Goal: Information Seeking & Learning: Understand process/instructions

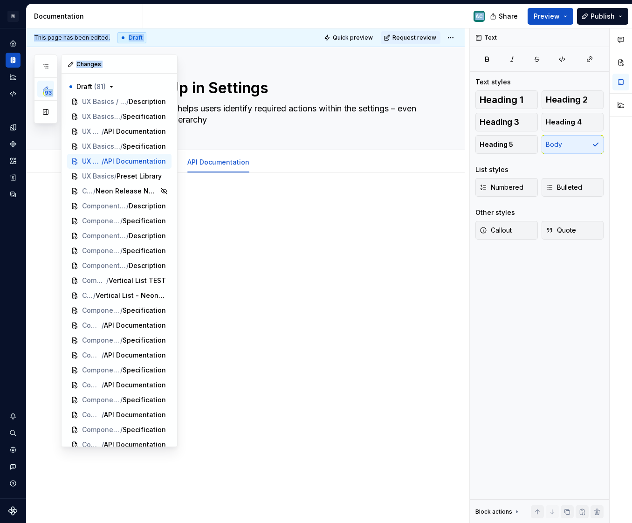
drag, startPoint x: 31, startPoint y: 85, endPoint x: 189, endPoint y: 18, distance: 172.0
click at [189, 18] on div "Documentation AC Share Preview Publish 93 Pages Add Accessibility guide for tre…" at bounding box center [329, 263] width 605 height 518
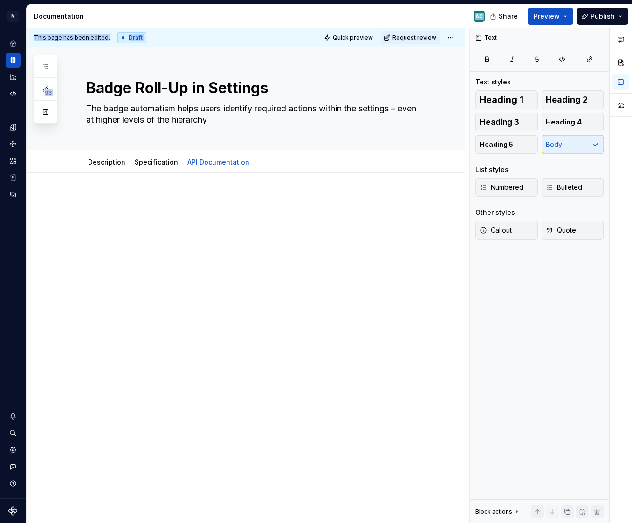
click at [189, 18] on div "AC" at bounding box center [317, 16] width 349 height 24
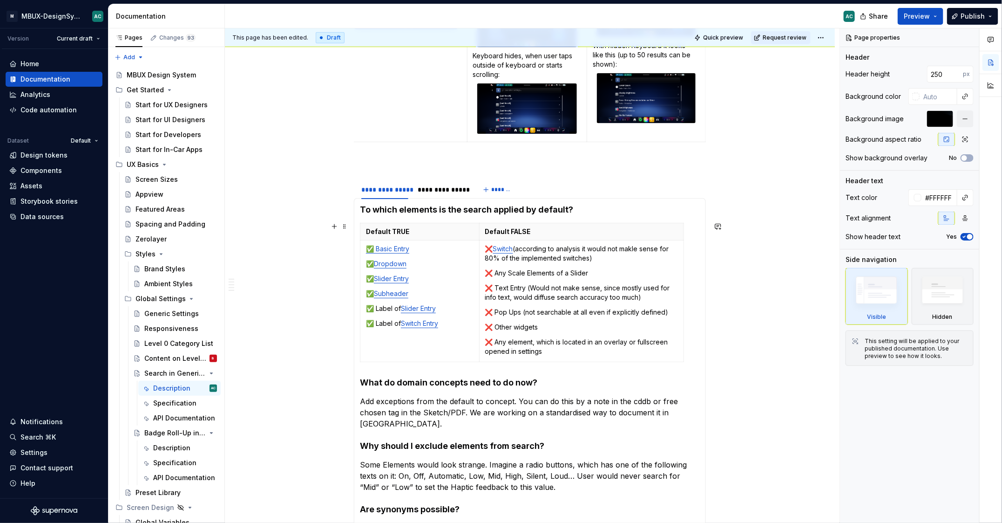
scroll to position [375, 0]
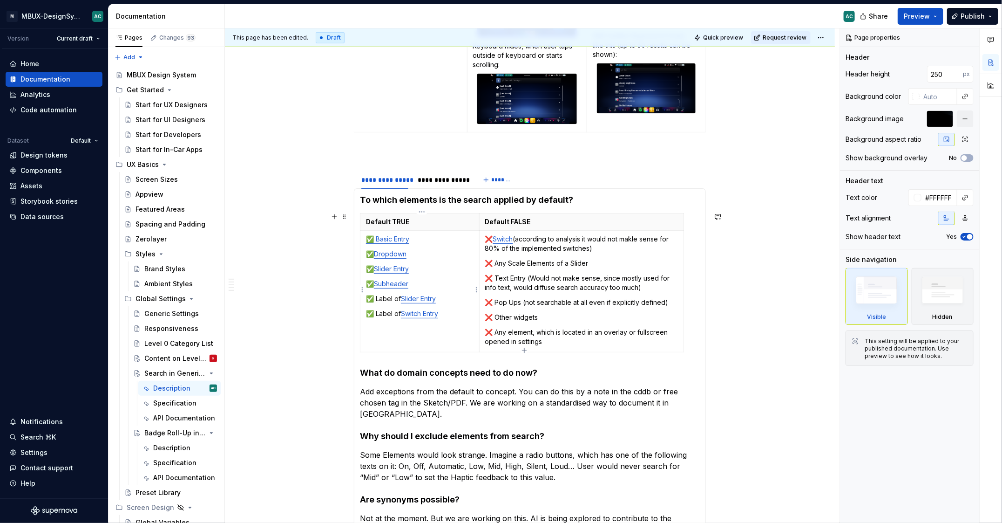
click at [388, 280] on link "Subheader" at bounding box center [391, 283] width 34 height 8
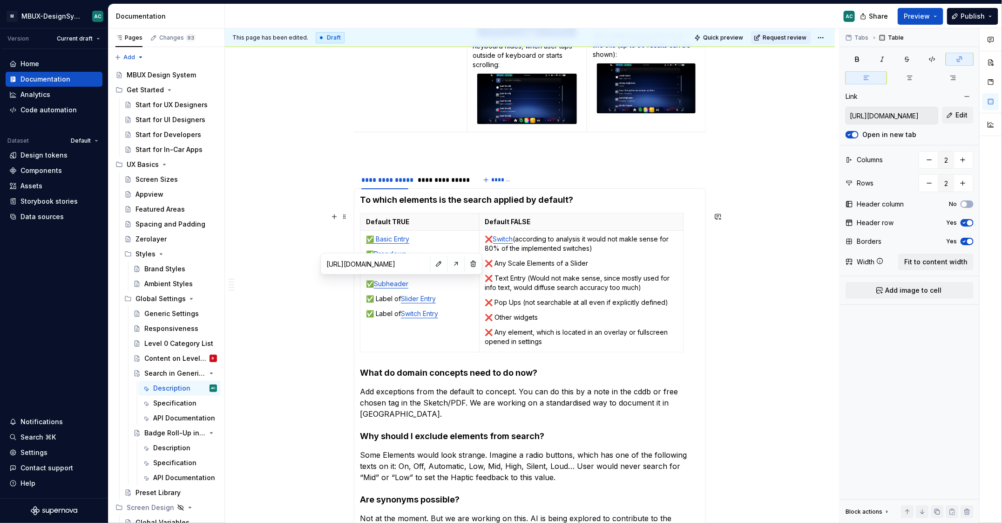
click at [326, 336] on div "**********" at bounding box center [530, 302] width 610 height 983
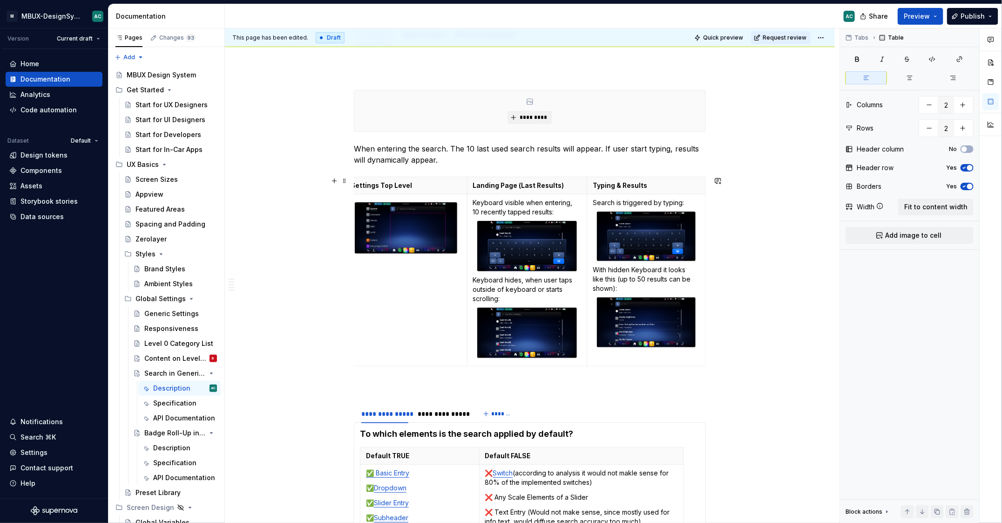
scroll to position [48, 0]
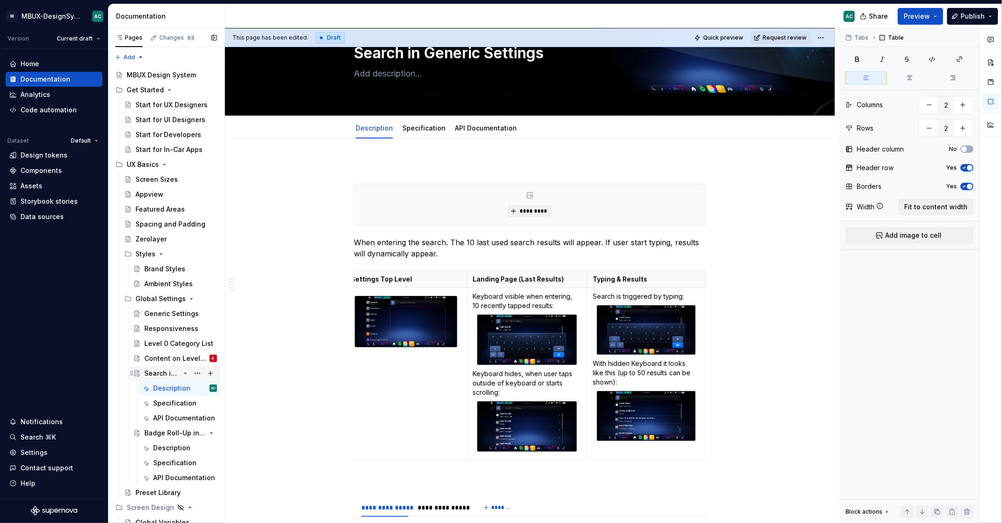
click at [164, 372] on div "Search in Generic Settings" at bounding box center [161, 372] width 35 height 9
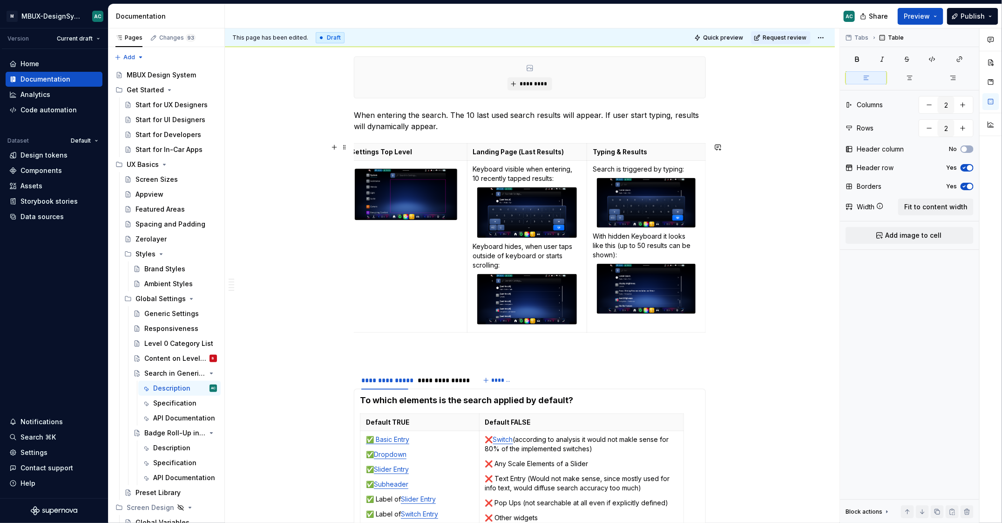
scroll to position [395, 0]
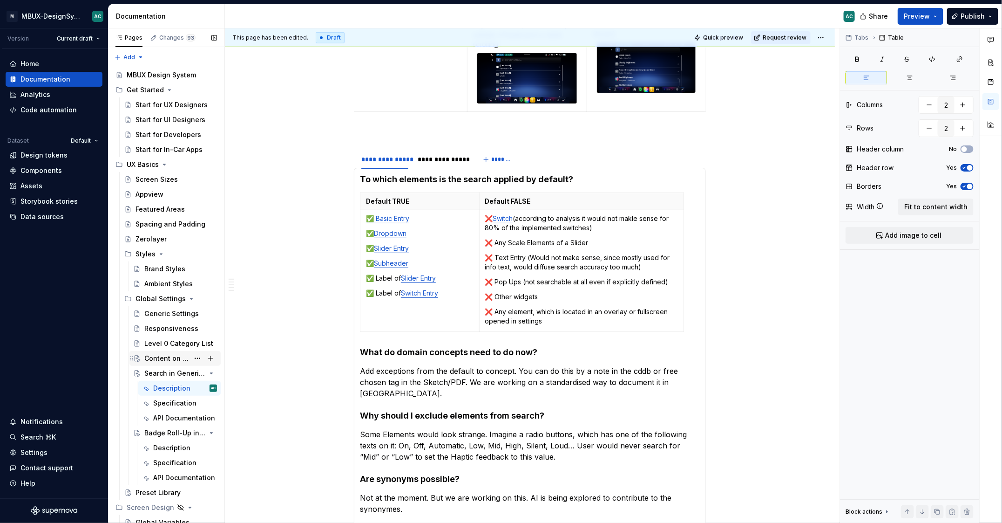
click at [168, 357] on div "Content on Level 1 & deeper levels" at bounding box center [166, 358] width 45 height 9
click at [164, 360] on div "Content on Level 1 & deeper levels" at bounding box center [166, 358] width 45 height 9
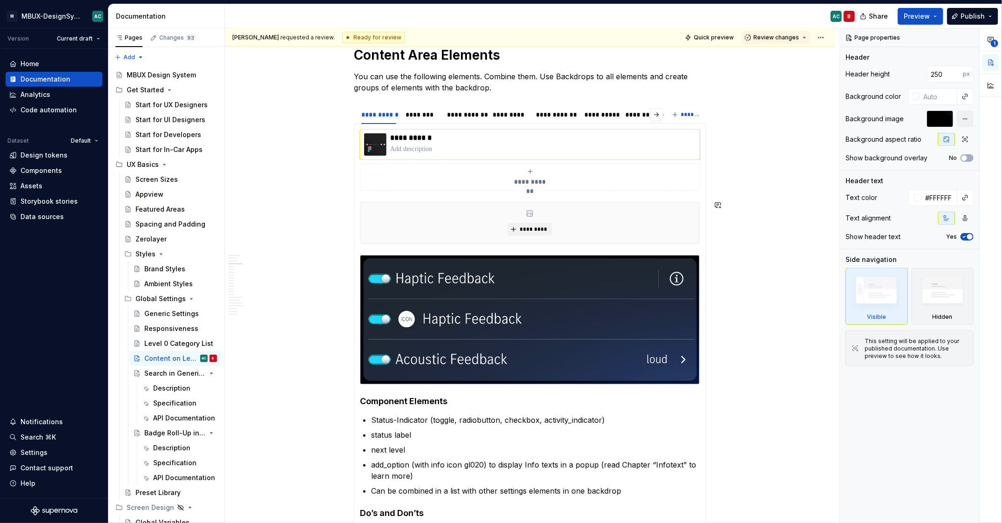
scroll to position [1033, 0]
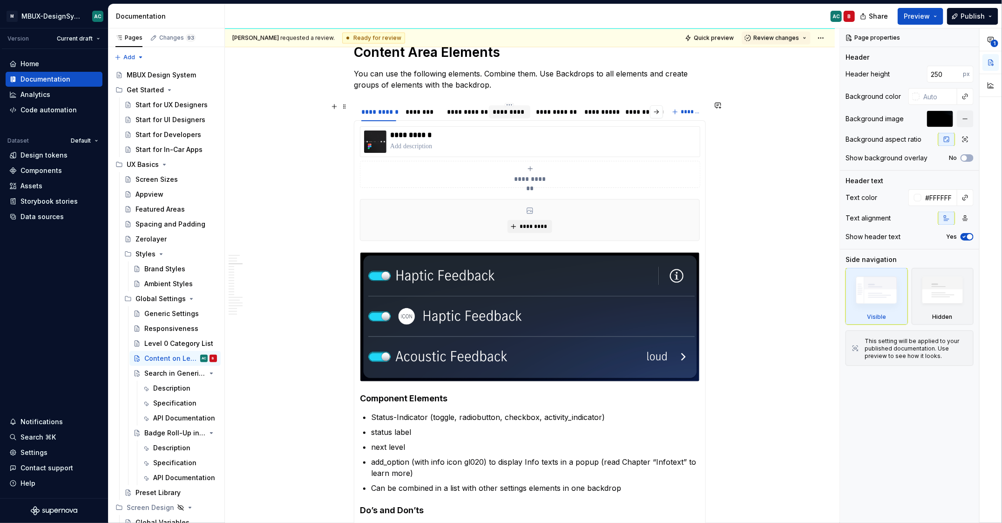
click at [514, 114] on div "*********" at bounding box center [510, 111] width 34 height 9
type textarea "*"
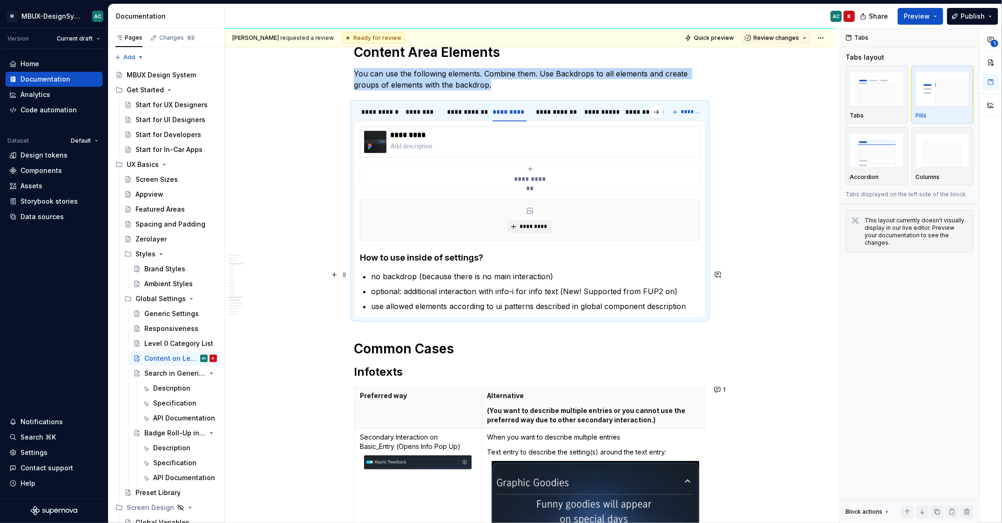
click at [402, 271] on p "no backdrop (because there is no main interaction)" at bounding box center [535, 276] width 329 height 11
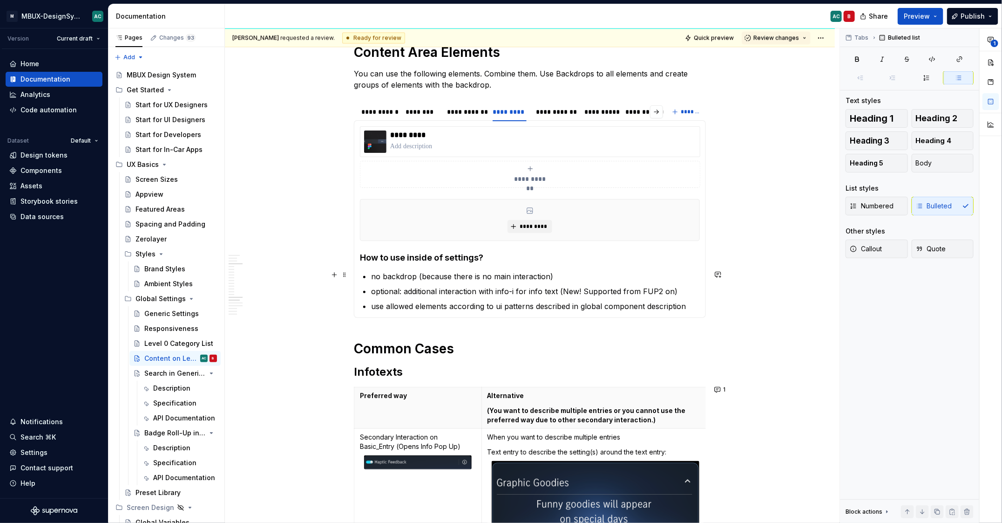
click at [402, 271] on p "no backdrop (because there is no main interaction)" at bounding box center [535, 276] width 329 height 11
click at [437, 306] on p "use allowed elements according to ui patterns described in global component des…" at bounding box center [535, 305] width 329 height 11
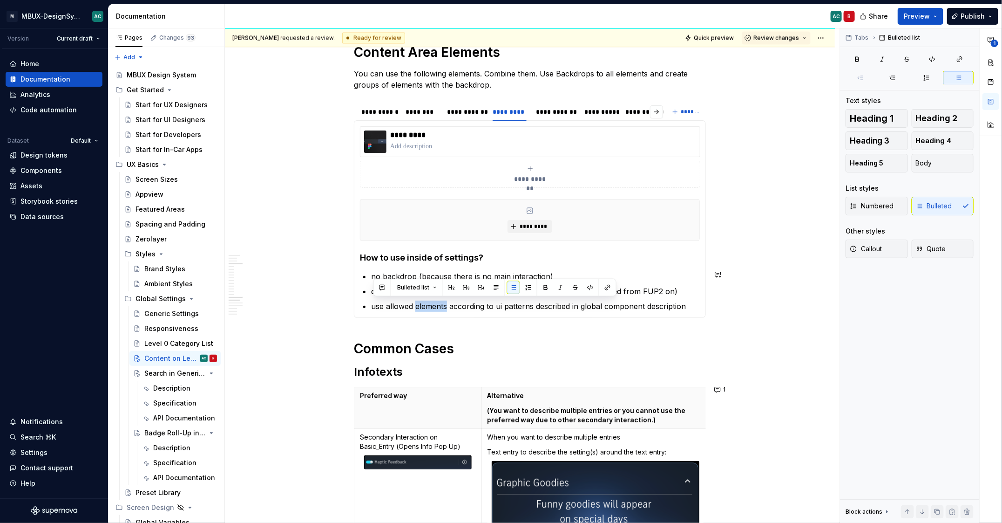
click at [551, 263] on section-item-column "**********" at bounding box center [530, 218] width 340 height 185
click at [631, 307] on p "use allowed elements according to ui patterns described in global component des…" at bounding box center [535, 305] width 329 height 11
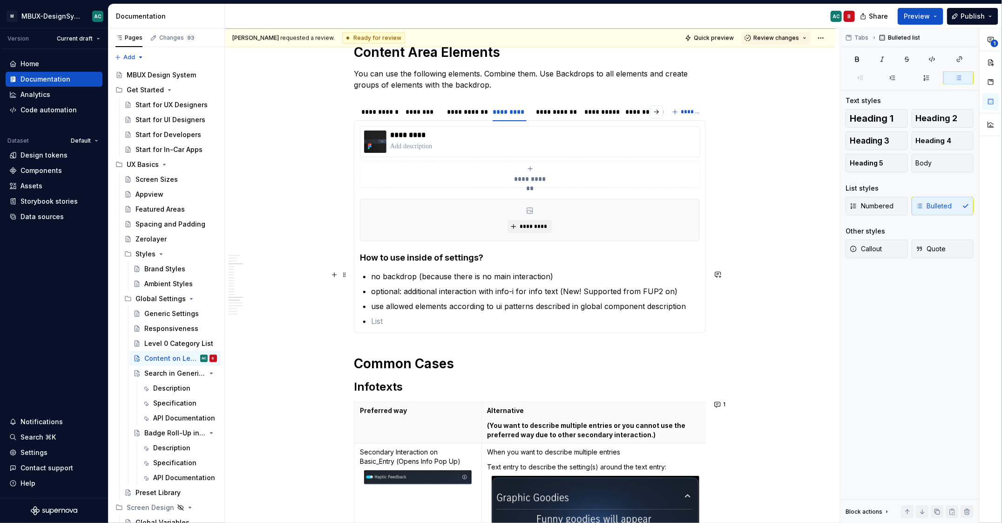
click at [369, 277] on section-item-column "**********" at bounding box center [530, 226] width 340 height 200
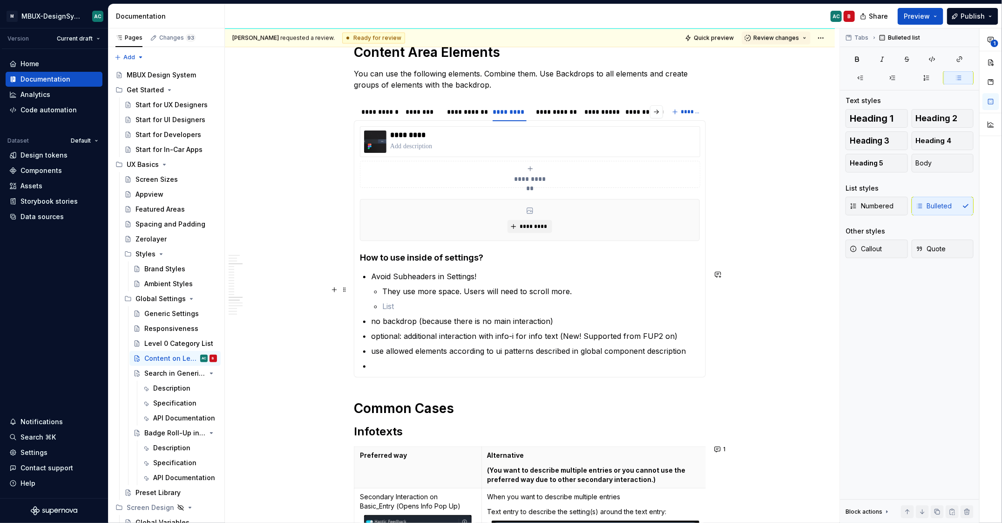
click at [412, 293] on p "They use more space. Users will need to scroll more." at bounding box center [541, 291] width 318 height 11
click at [423, 306] on p at bounding box center [541, 305] width 318 height 11
click at [526, 300] on p "Using them just in parts of the settings, will a" at bounding box center [541, 305] width 318 height 11
click at [344, 276] on span at bounding box center [344, 274] width 7 height 13
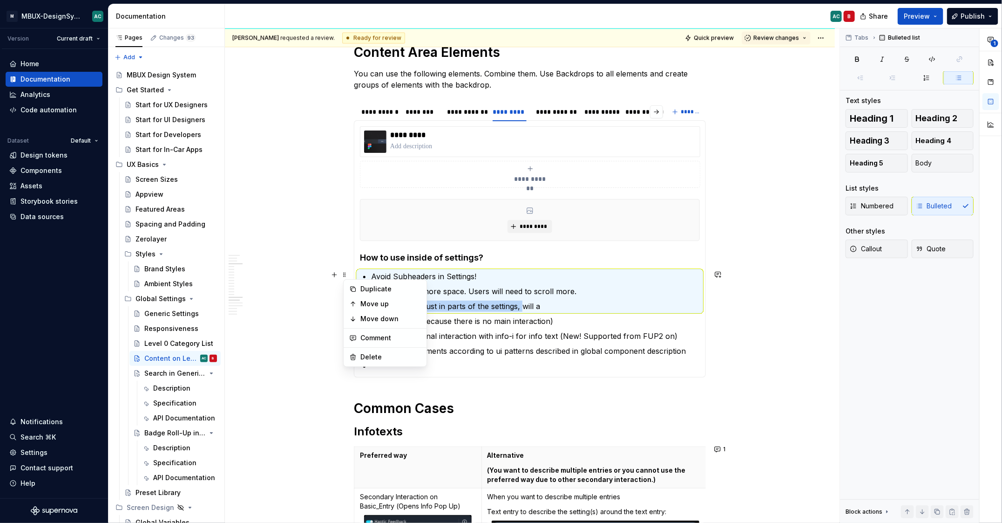
click at [428, 266] on section-item-column "**********" at bounding box center [530, 248] width 340 height 245
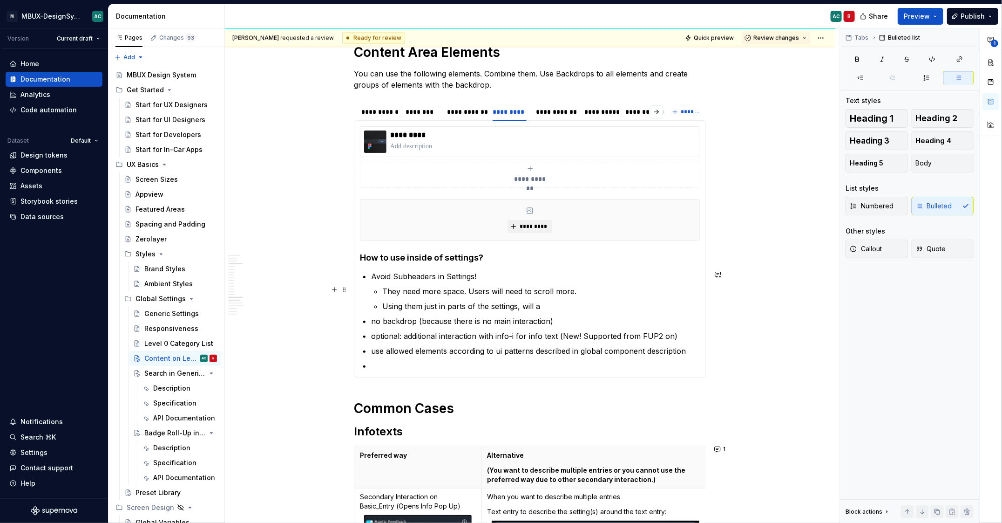
click at [474, 288] on p "They need more space. Users will need to scroll more." at bounding box center [541, 291] width 318 height 11
click at [409, 271] on p "Avoid Subheaders in Settings!" at bounding box center [535, 276] width 329 height 11
click at [395, 271] on p "Avoid Subheaders in Settings!" at bounding box center [535, 276] width 329 height 11
click at [424, 303] on p "Using them just in parts of the settings, will a" at bounding box center [541, 305] width 318 height 11
drag, startPoint x: 561, startPoint y: 304, endPoint x: 384, endPoint y: 300, distance: 177.5
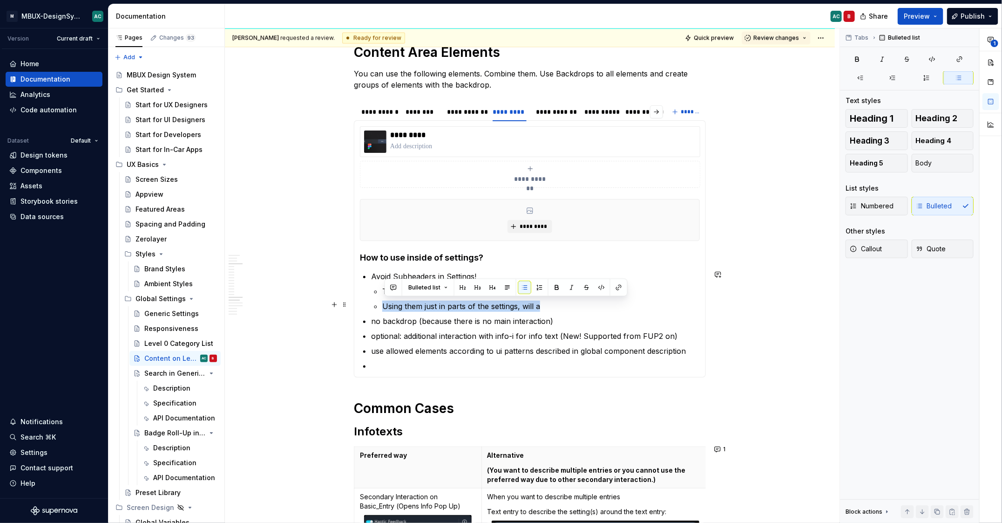
click at [383, 300] on li "Avoid Subheaders in Settings! They need more space. Users will need to scroll m…" at bounding box center [535, 291] width 329 height 41
click at [620, 300] on p "Keep in mind that the headers have to fit into all possible variants. Example:" at bounding box center [541, 305] width 318 height 11
click at [617, 308] on p "Keep in mind that the headers have to fit into all possible variants. Example:" at bounding box center [541, 305] width 318 height 11
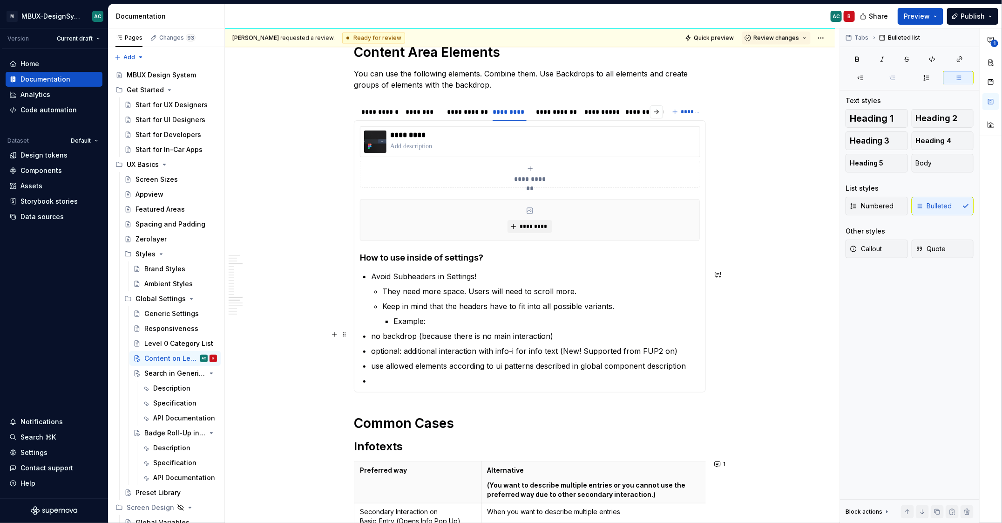
click at [469, 332] on p "no backdrop (because there is no main interaction)" at bounding box center [535, 335] width 329 height 11
click at [463, 324] on p "Example:" at bounding box center [547, 320] width 306 height 11
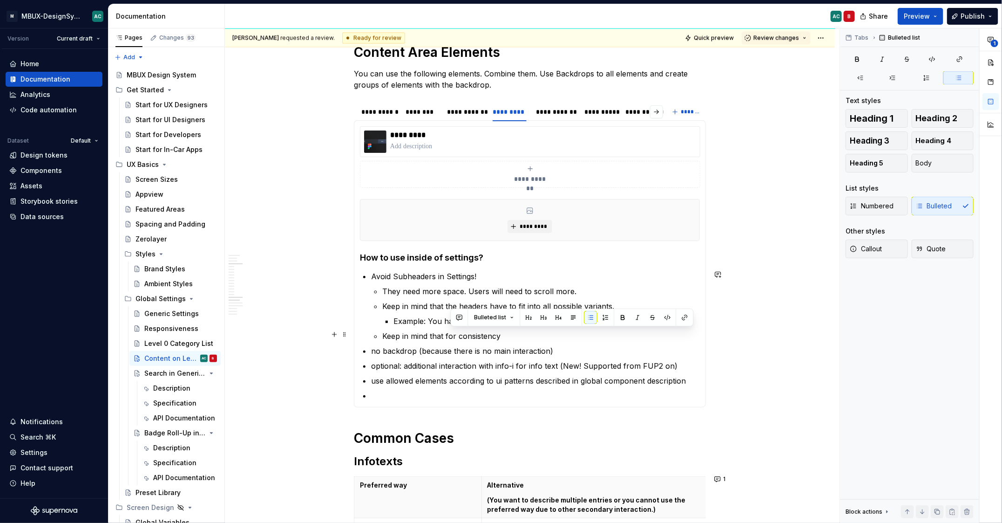
drag, startPoint x: 517, startPoint y: 338, endPoint x: 450, endPoint y: 331, distance: 67.4
click at [450, 332] on p "Keep in mind that for consistency" at bounding box center [541, 335] width 318 height 11
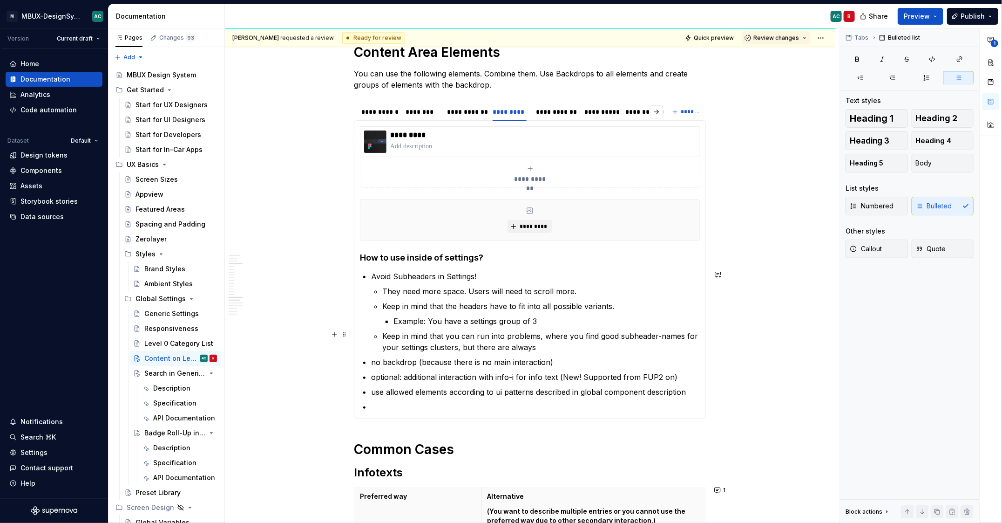
click at [504, 342] on p "Keep in mind that you can run into problems, where you find good subheader-name…" at bounding box center [541, 341] width 318 height 22
click at [555, 346] on p "Keep in mind that you can run into problems, where you find good subheader-name…" at bounding box center [541, 341] width 318 height 22
drag, startPoint x: 601, startPoint y: 347, endPoint x: 594, endPoint y: 344, distance: 7.7
click at [594, 344] on p "Keep in mind that you can run into problems, where you find good subheader-name…" at bounding box center [541, 341] width 318 height 22
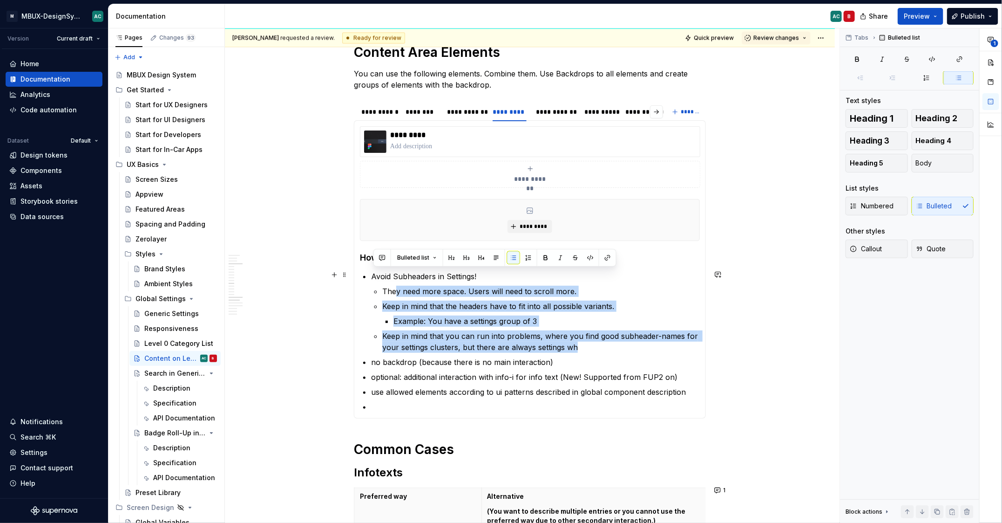
drag, startPoint x: 594, startPoint y: 344, endPoint x: 417, endPoint y: 299, distance: 182.3
click at [415, 298] on ul "They need more space. Users will need to scroll more. Keep in mind that the hea…" at bounding box center [541, 319] width 318 height 67
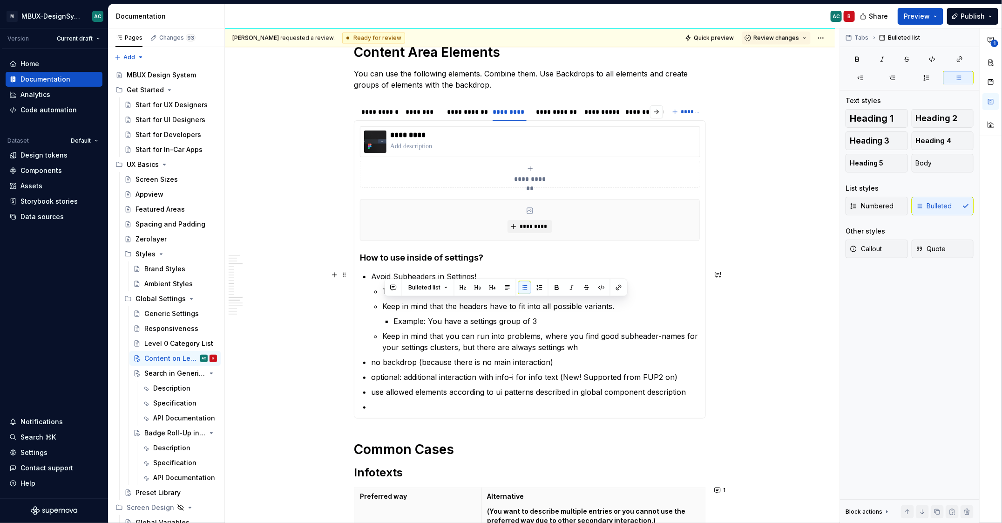
click at [382, 271] on p "Avoid Subheaders in Settings!" at bounding box center [535, 276] width 329 height 11
drag, startPoint x: 388, startPoint y: 290, endPoint x: 597, endPoint y: 286, distance: 209.6
click at [598, 287] on p "They need more space. Users will need to scroll more." at bounding box center [541, 291] width 318 height 11
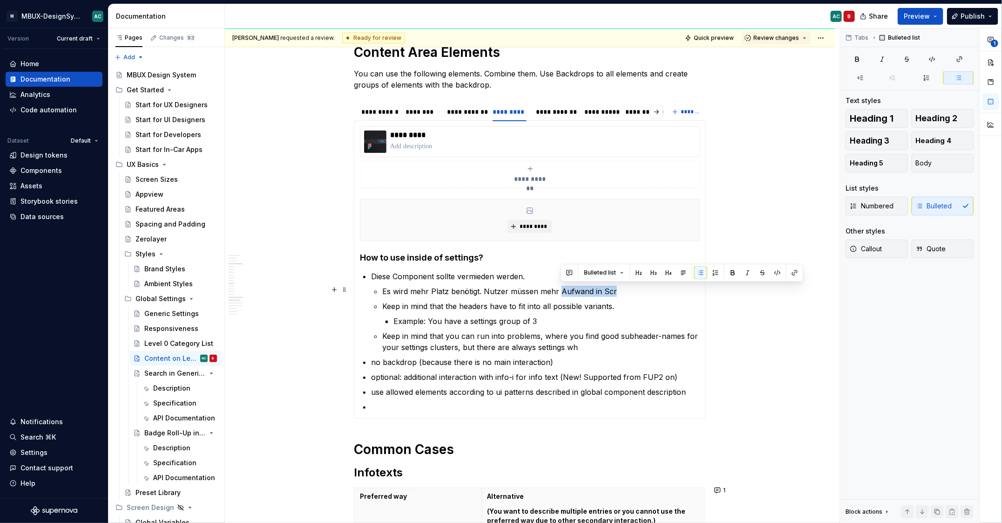
drag, startPoint x: 655, startPoint y: 286, endPoint x: 563, endPoint y: 287, distance: 92.7
click at [562, 287] on p "Es wird mehr Platz benötigt. Nutzer müssen mehr Aufwand in Scr" at bounding box center [541, 291] width 318 height 11
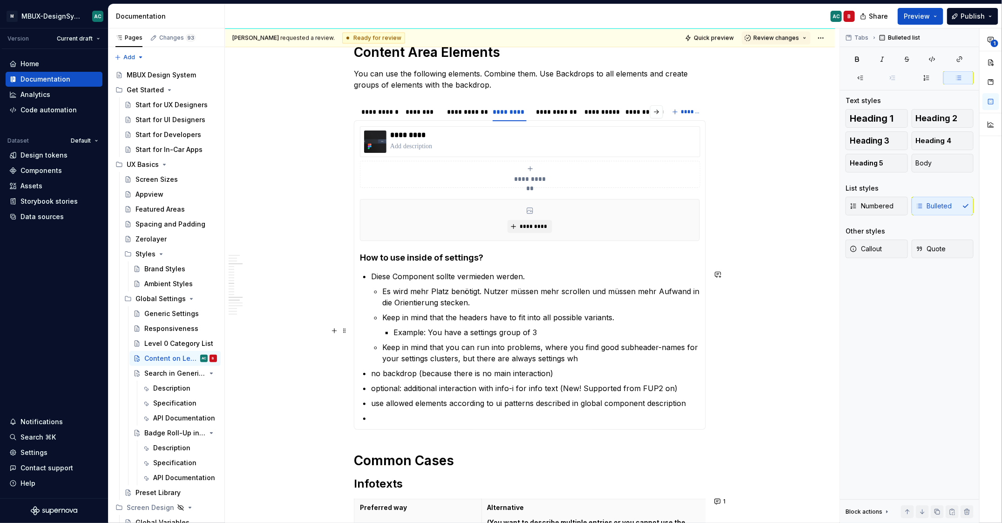
click at [631, 327] on p "Example: You have a settings group of 3" at bounding box center [547, 332] width 306 height 11
drag, startPoint x: 634, startPoint y: 320, endPoint x: 420, endPoint y: 306, distance: 214.7
click at [420, 306] on ul "Es wird mehr Platz benötigt. Nutzer müssen mehr scrollen und müssen mehr Aufwan…" at bounding box center [541, 325] width 318 height 78
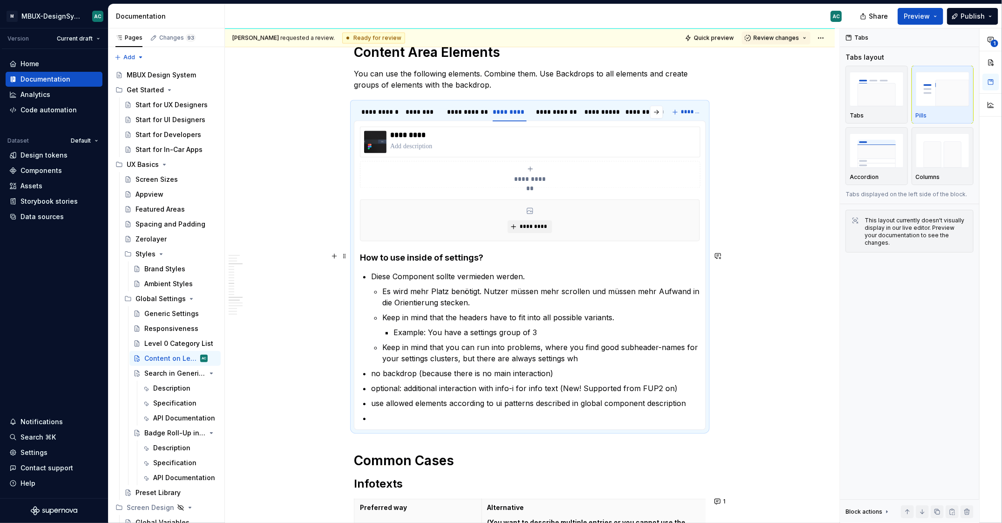
type textarea "*"
